Goal: Obtain resource: Download file/media

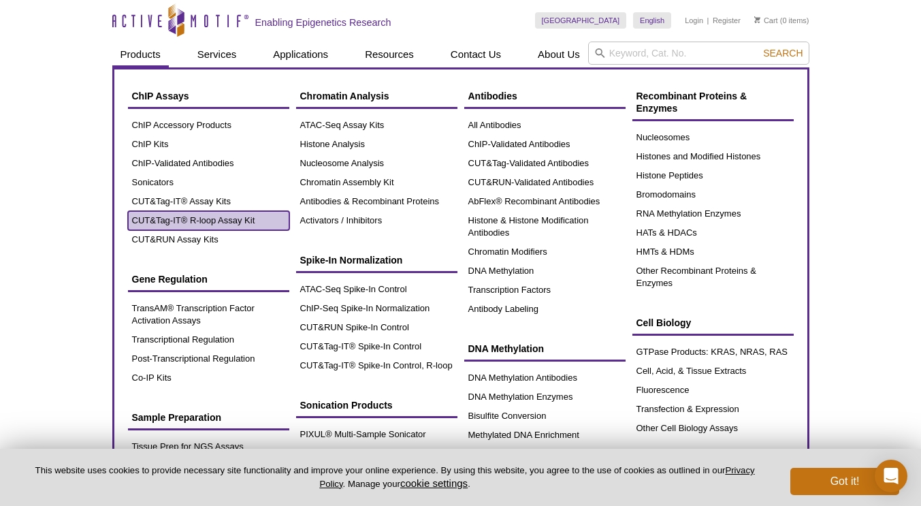
click at [167, 217] on link "CUT&Tag-IT® R-loop Assay Kit" at bounding box center [208, 220] width 161 height 19
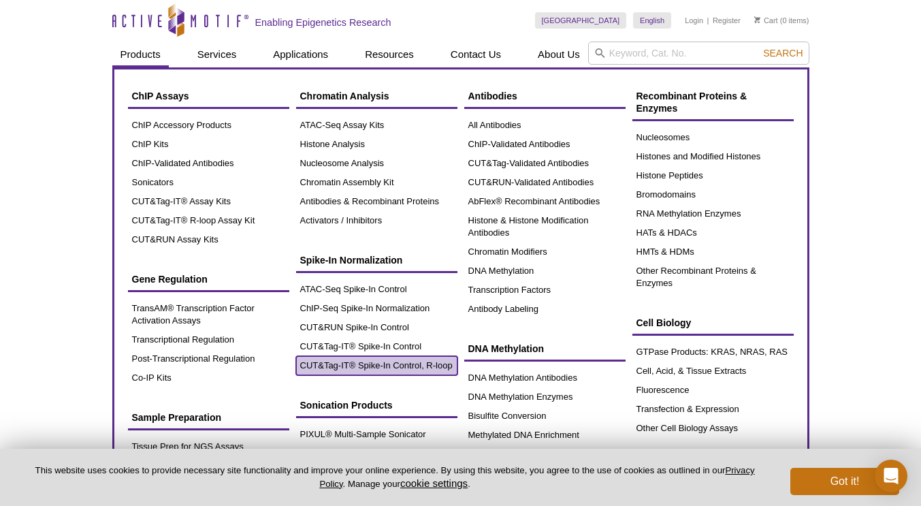
click at [403, 365] on link "CUT&Tag-IT® Spike-In Control, R-loop" at bounding box center [376, 365] width 161 height 19
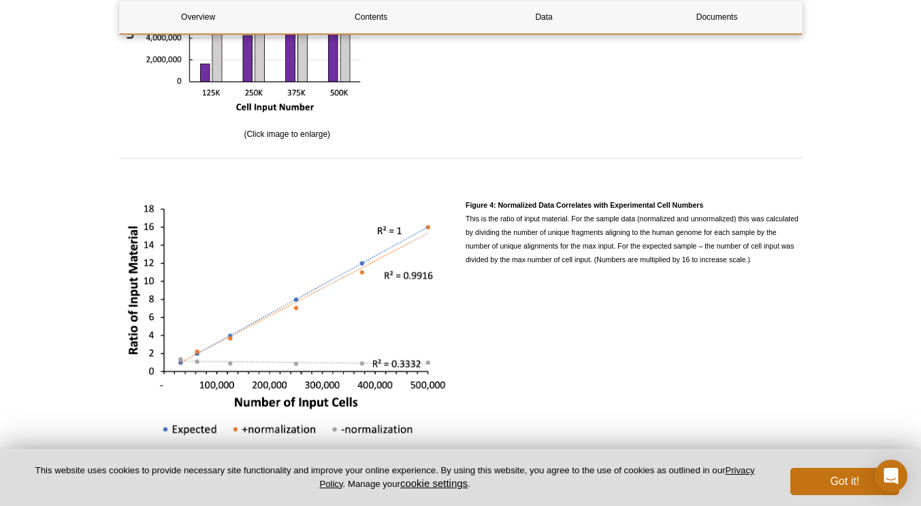
scroll to position [2643, 0]
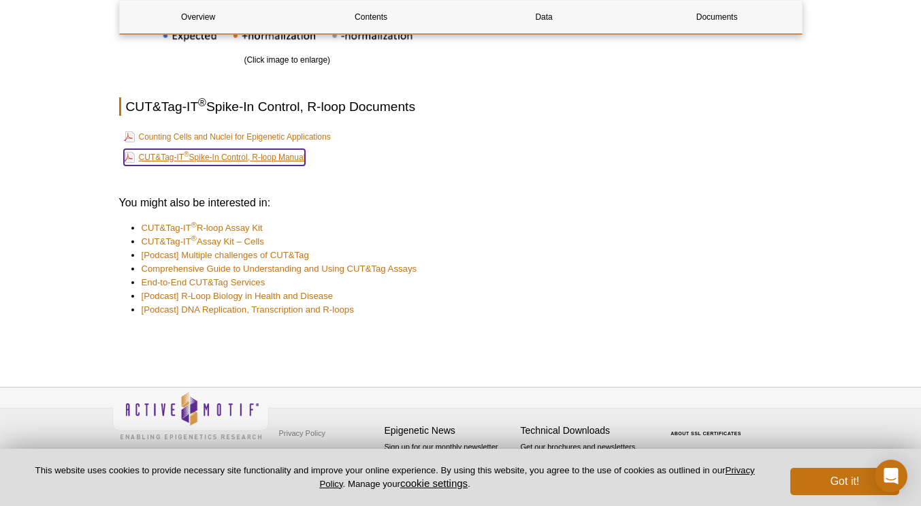
click at [275, 155] on link "CUT&Tag-IT ® Spike-In Control, R-loop Manual" at bounding box center [215, 157] width 182 height 16
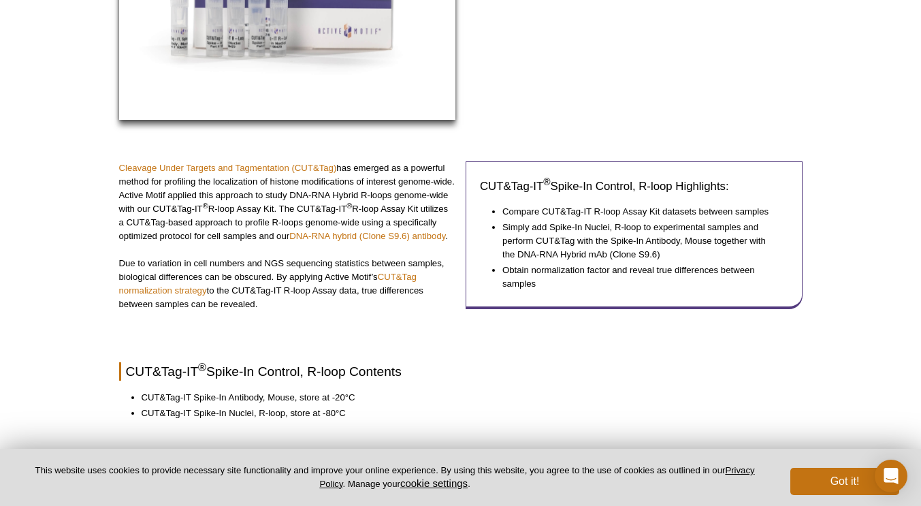
scroll to position [0, 0]
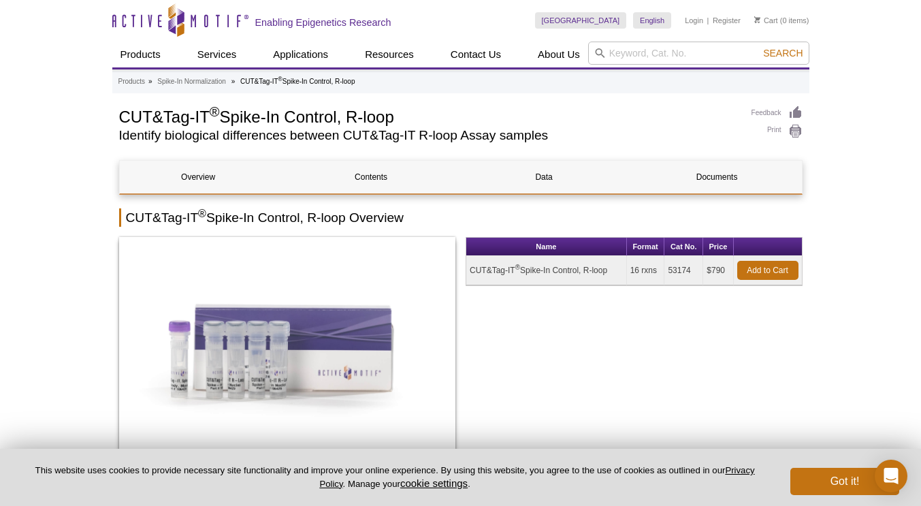
drag, startPoint x: 668, startPoint y: 269, endPoint x: 691, endPoint y: 267, distance: 23.2
click at [691, 267] on td "53174" at bounding box center [683, 270] width 39 height 29
copy td "53174"
